Goal: Task Accomplishment & Management: Manage account settings

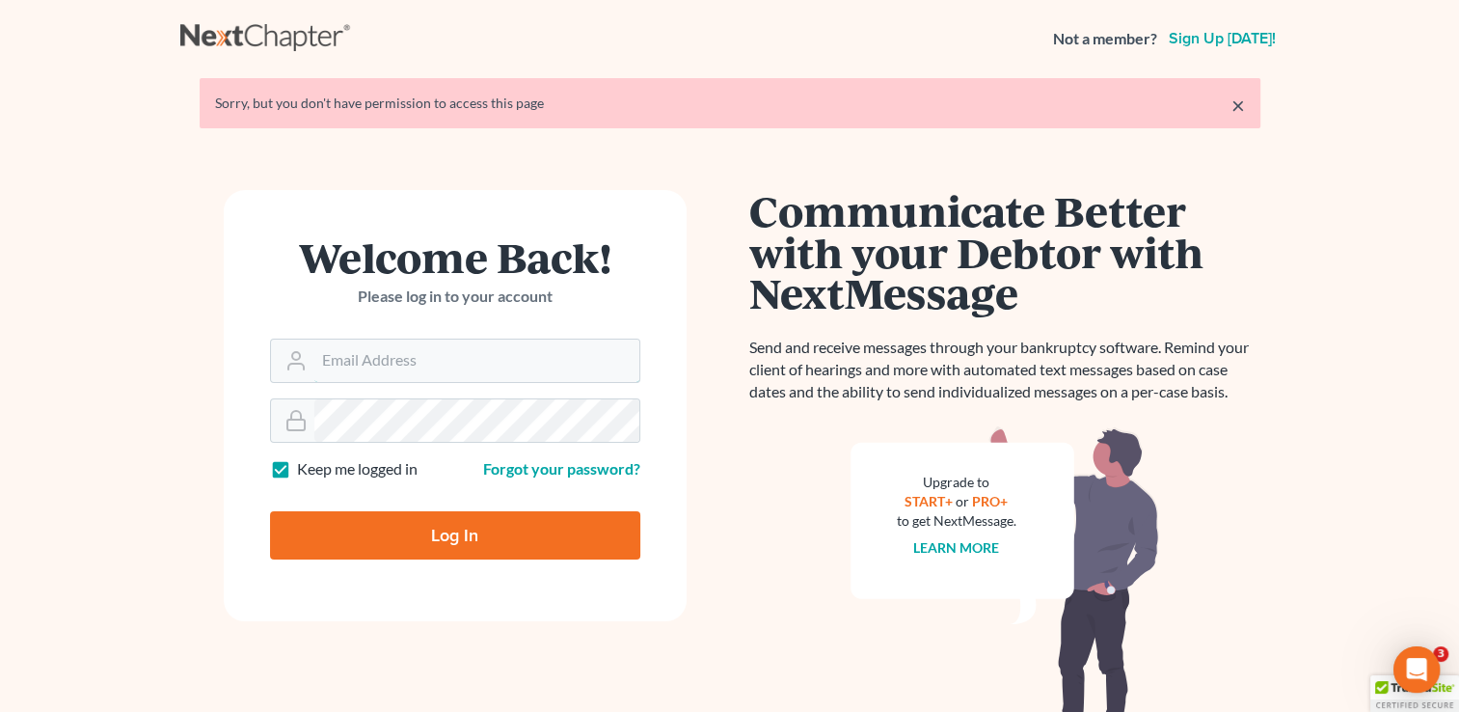
type input "[EMAIL_ADDRESS][DOMAIN_NAME]"
click at [462, 537] on input "Log In" at bounding box center [455, 535] width 370 height 48
type input "Thinking..."
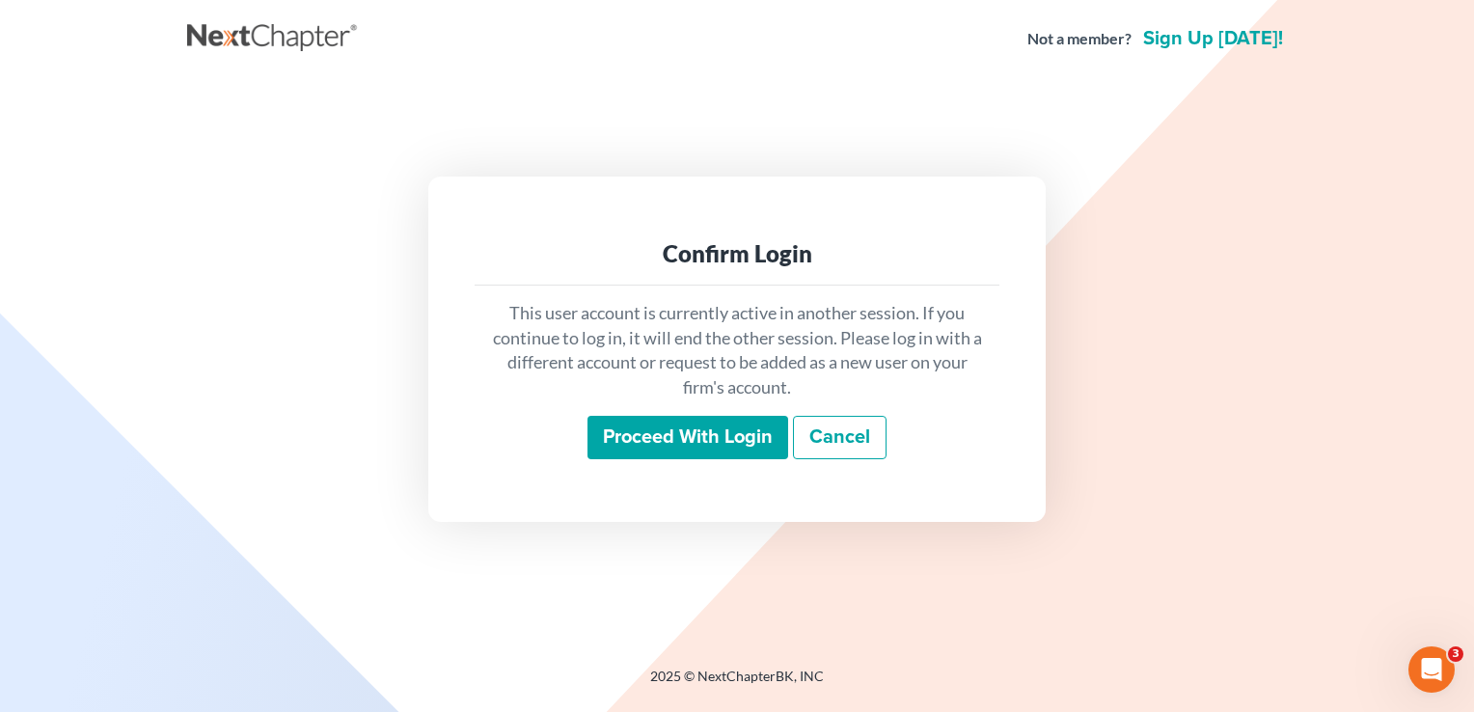
click at [648, 430] on input "Proceed with login" at bounding box center [687, 438] width 201 height 44
